Goal: Navigation & Orientation: Find specific page/section

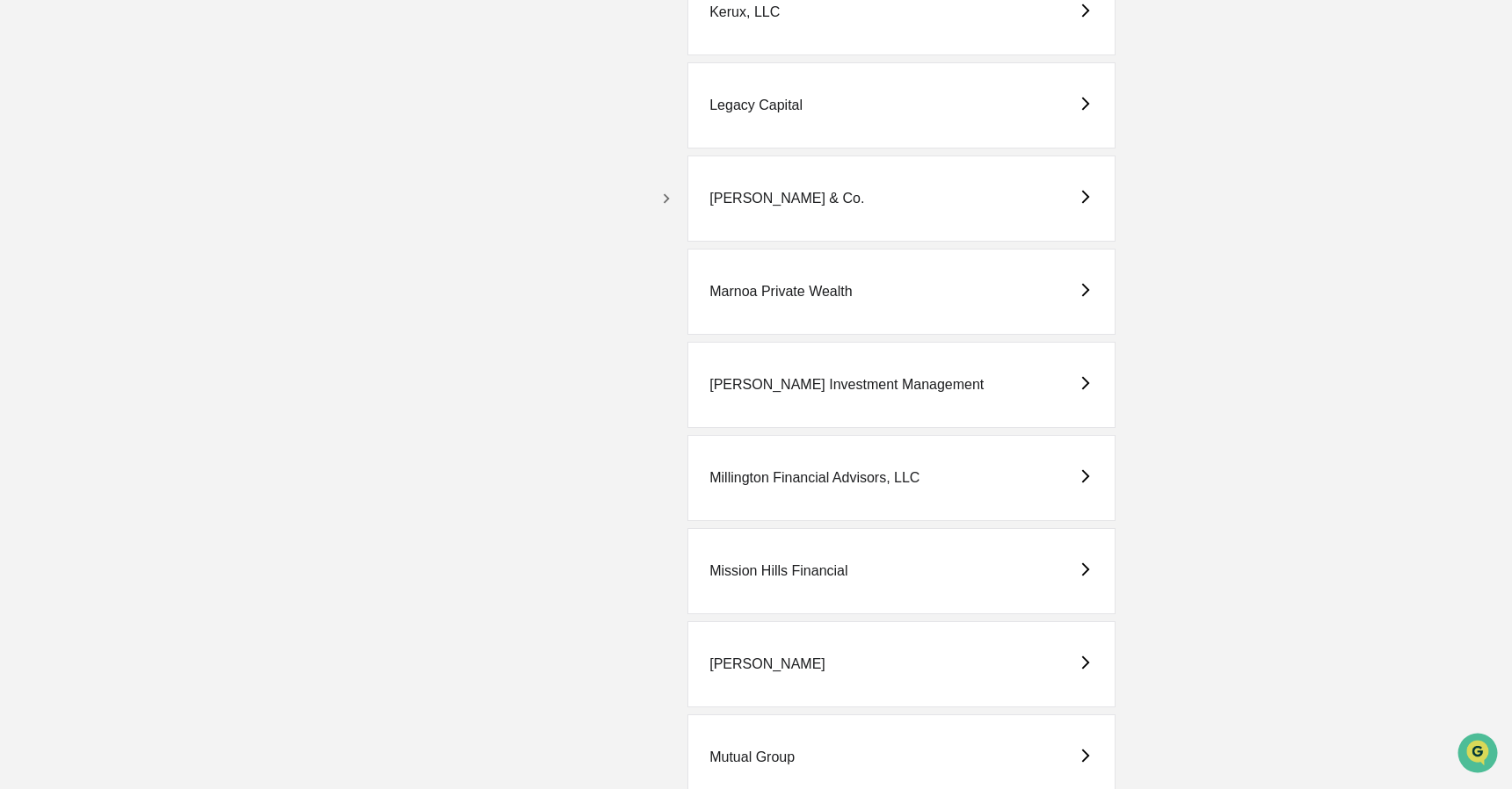
scroll to position [3135, 0]
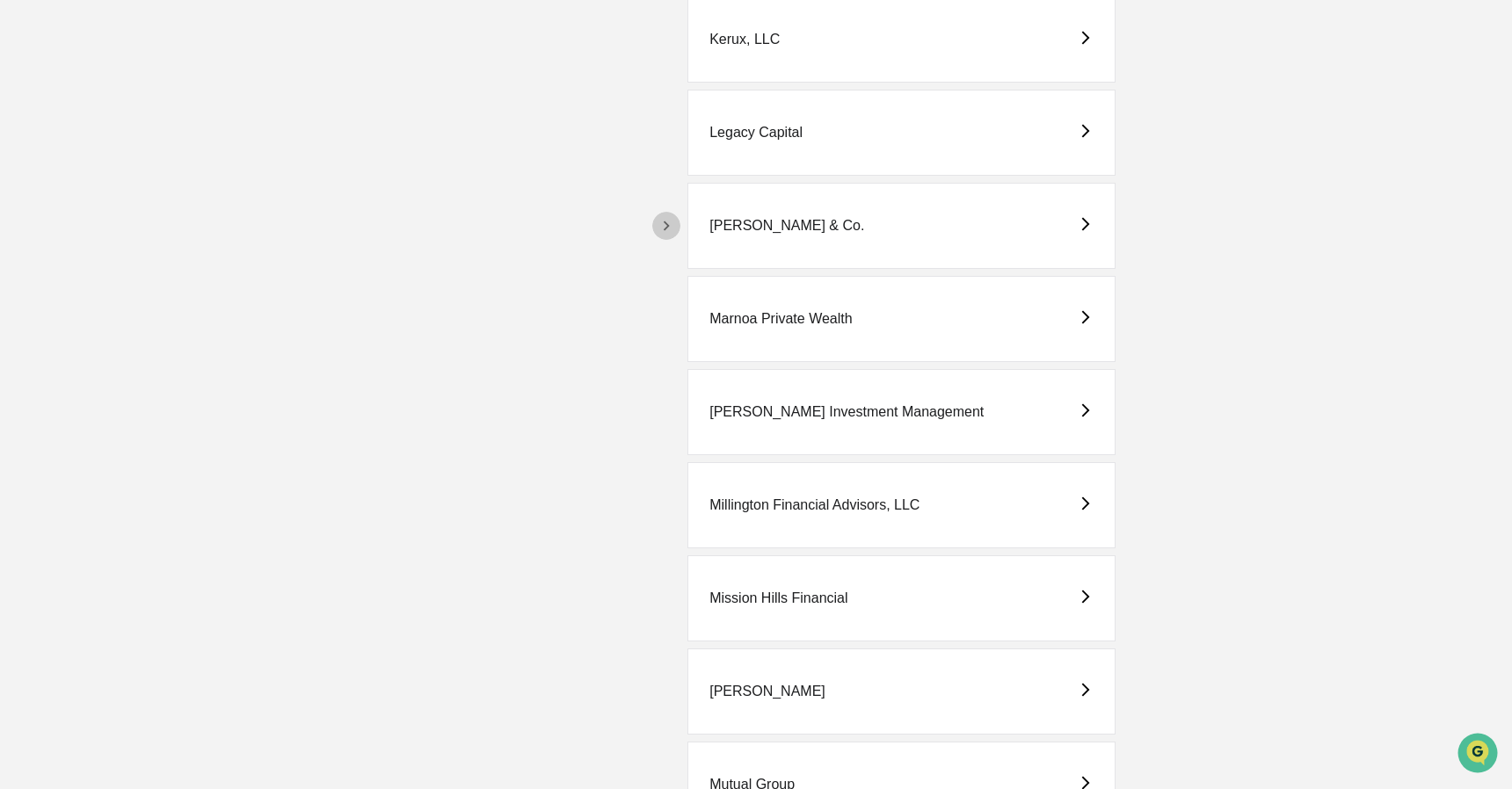
click at [663, 225] on icon "button" at bounding box center [666, 226] width 20 height 20
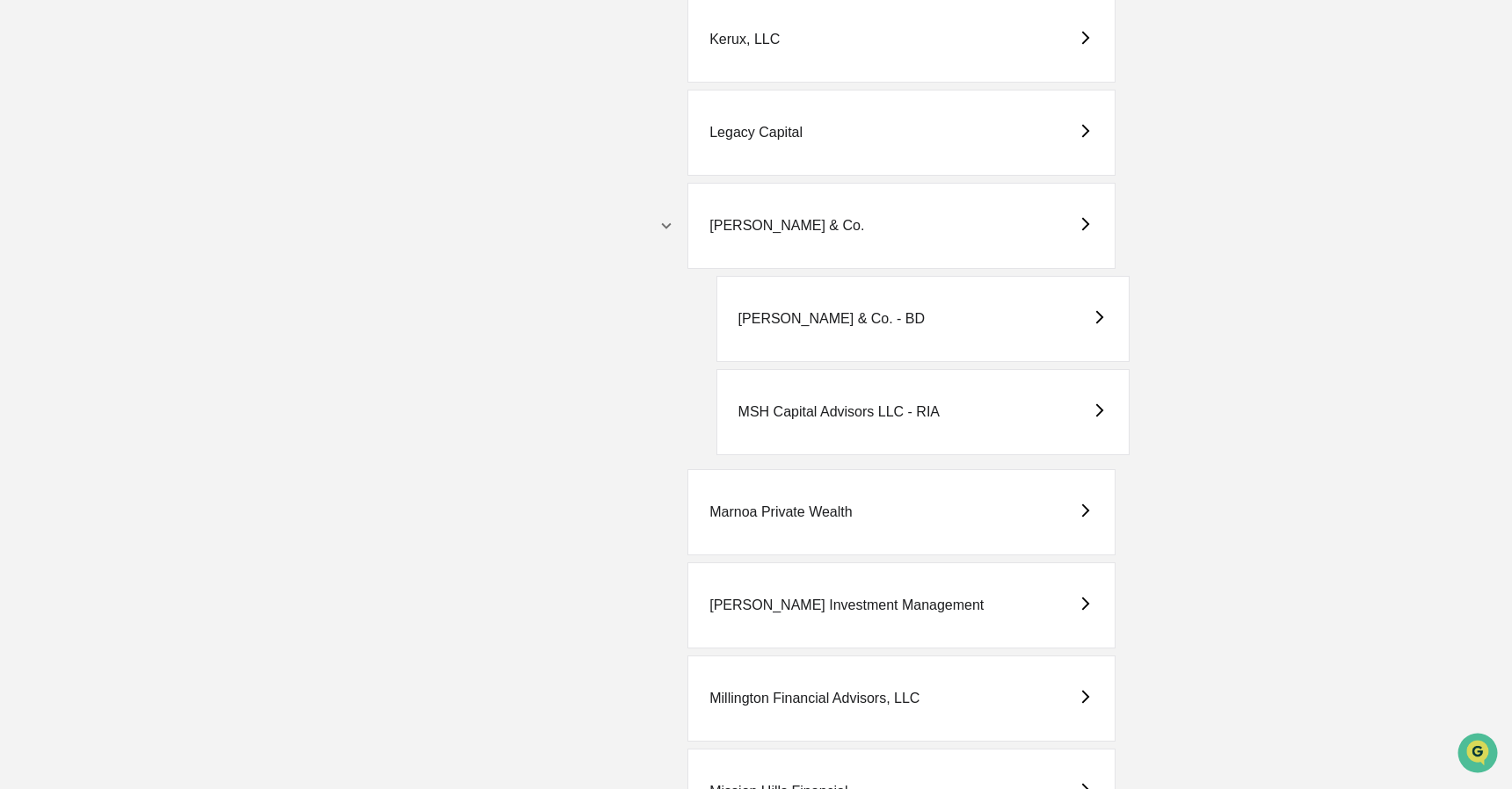
click at [808, 225] on div "[PERSON_NAME] & Co." at bounding box center [786, 225] width 154 height 16
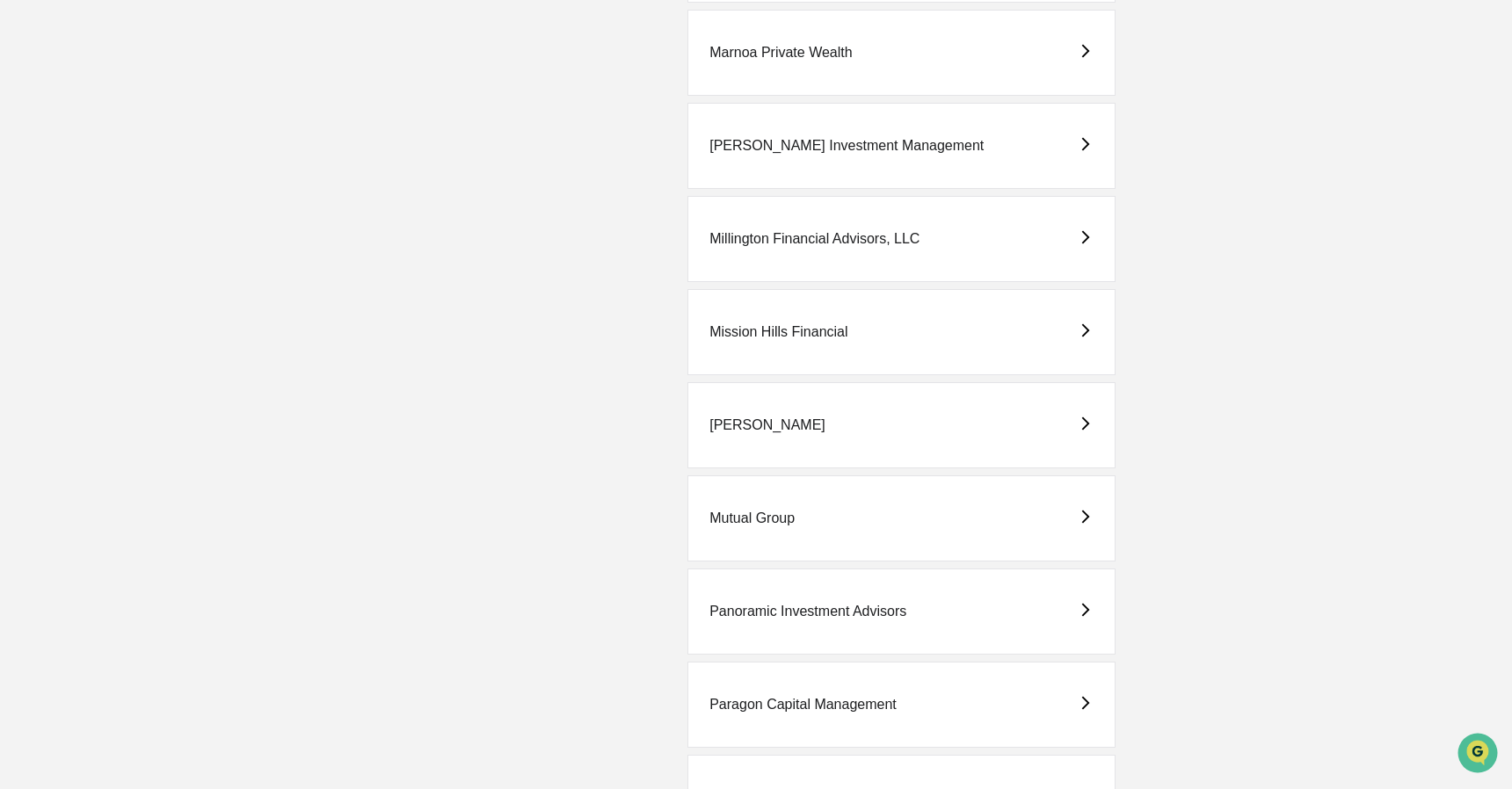
scroll to position [2842, 0]
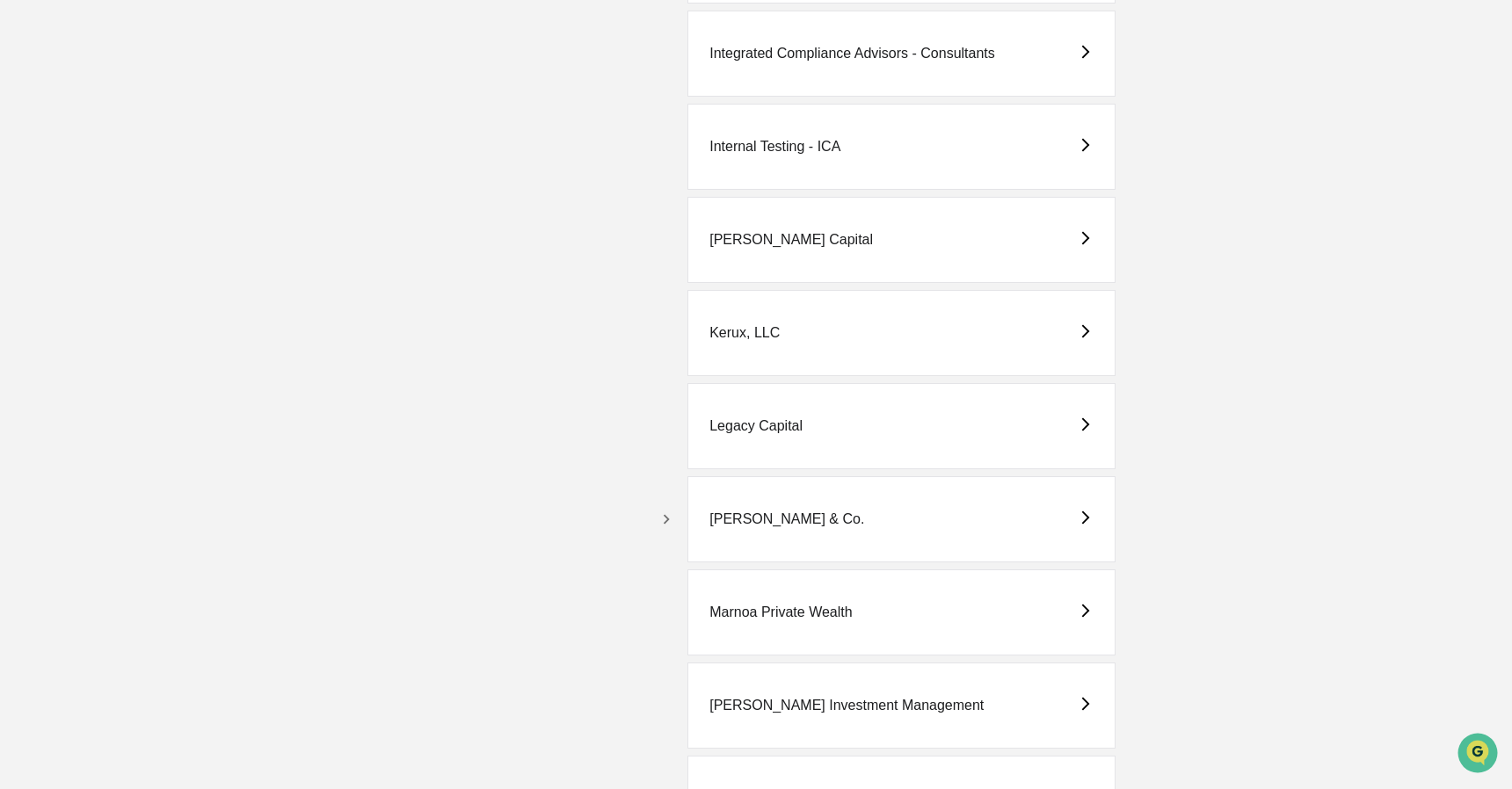
click at [664, 512] on icon "button" at bounding box center [666, 519] width 20 height 20
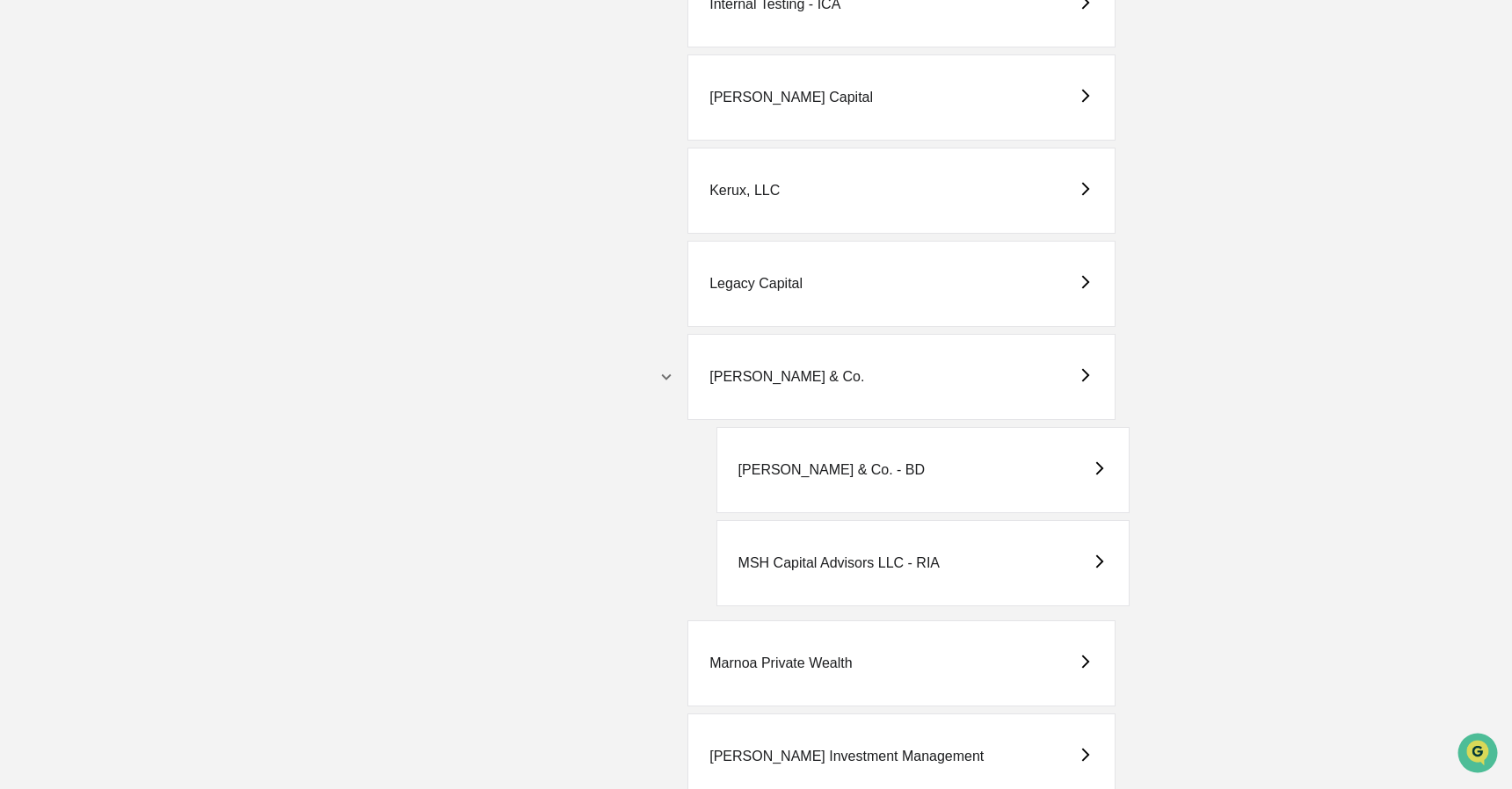
scroll to position [3133, 0]
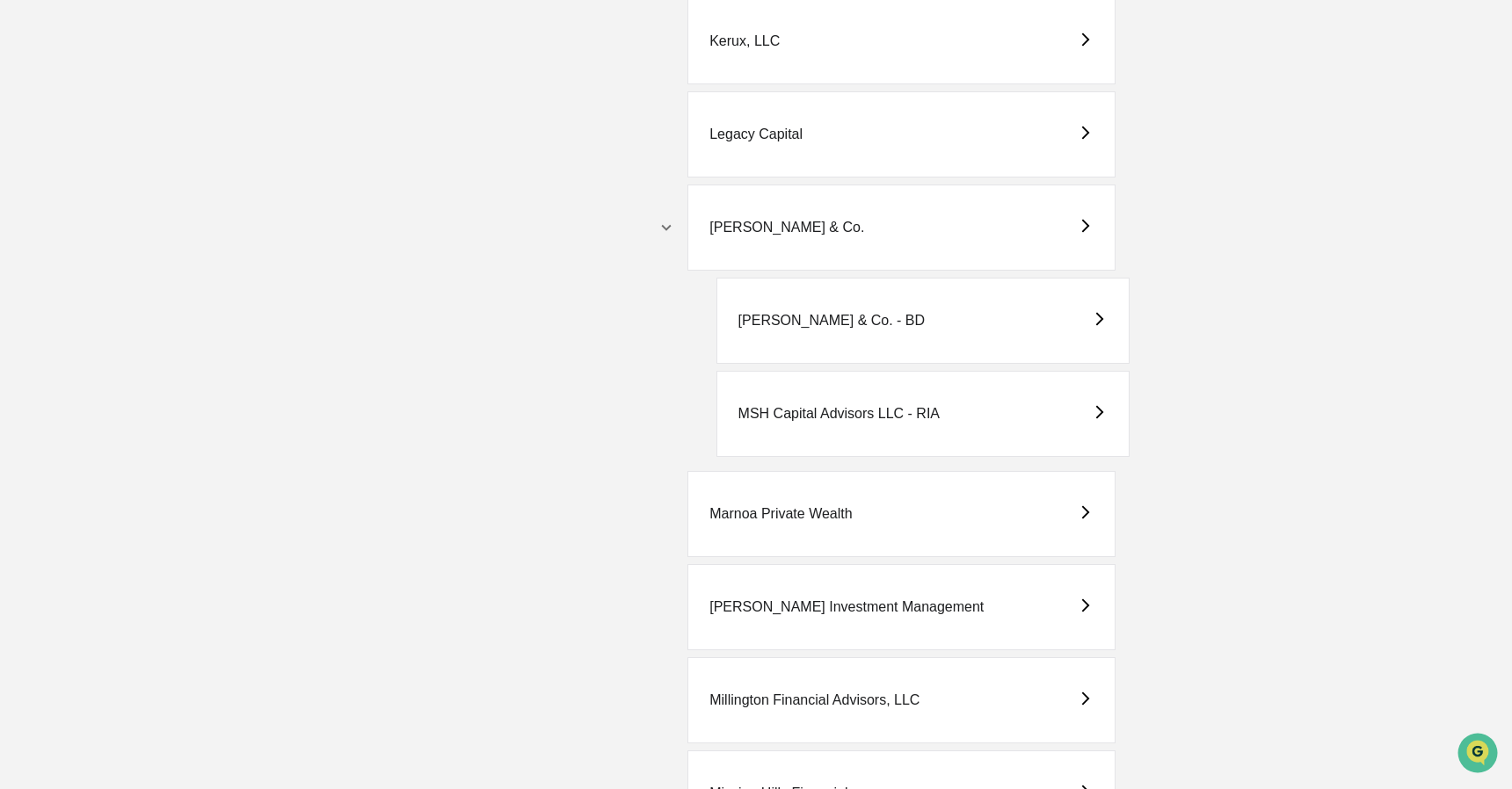
click at [880, 326] on div "[PERSON_NAME] & Co. - BD" at bounding box center [831, 320] width 187 height 16
